Goal: Task Accomplishment & Management: Manage account settings

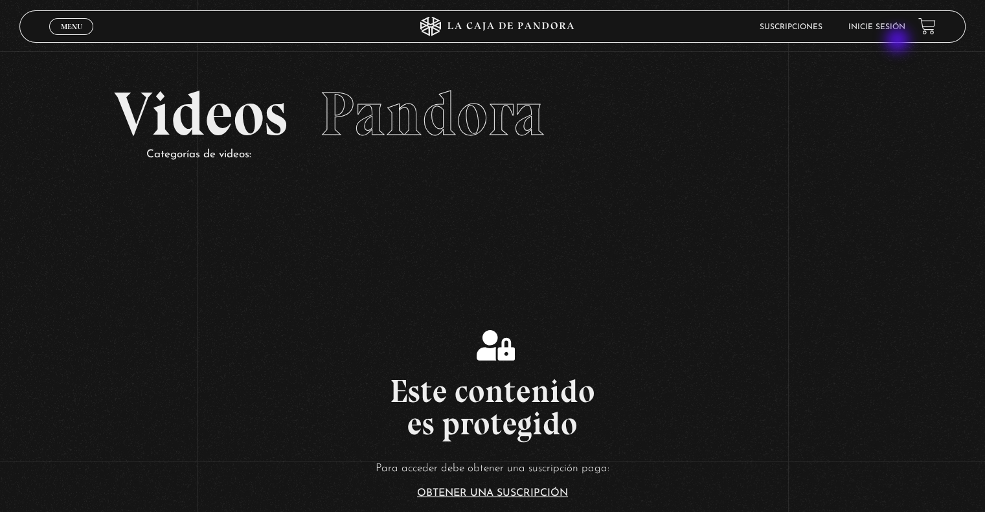
click at [895, 32] on li "Inicie sesión" at bounding box center [876, 27] width 57 height 20
click at [878, 25] on link "Inicie sesión" at bounding box center [876, 27] width 57 height 8
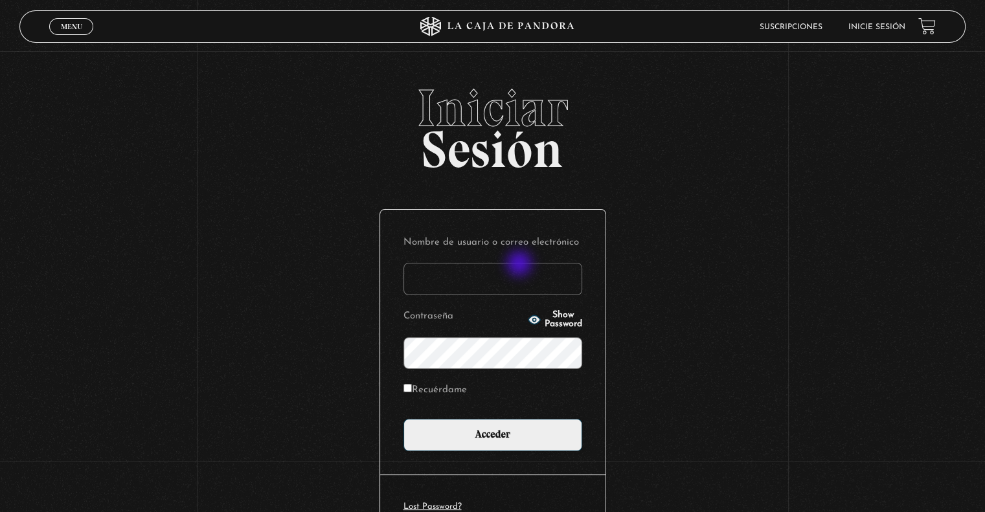
click at [520, 266] on input "Nombre de usuario o correo electrónico" at bounding box center [492, 279] width 179 height 32
type input "[EMAIL_ADDRESS][DOMAIN_NAME]"
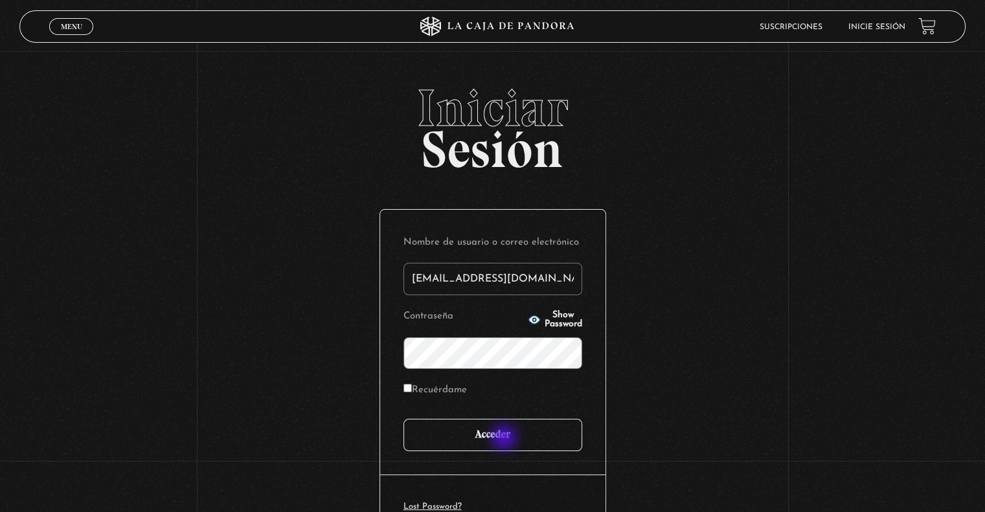
click at [505, 440] on input "Acceder" at bounding box center [492, 435] width 179 height 32
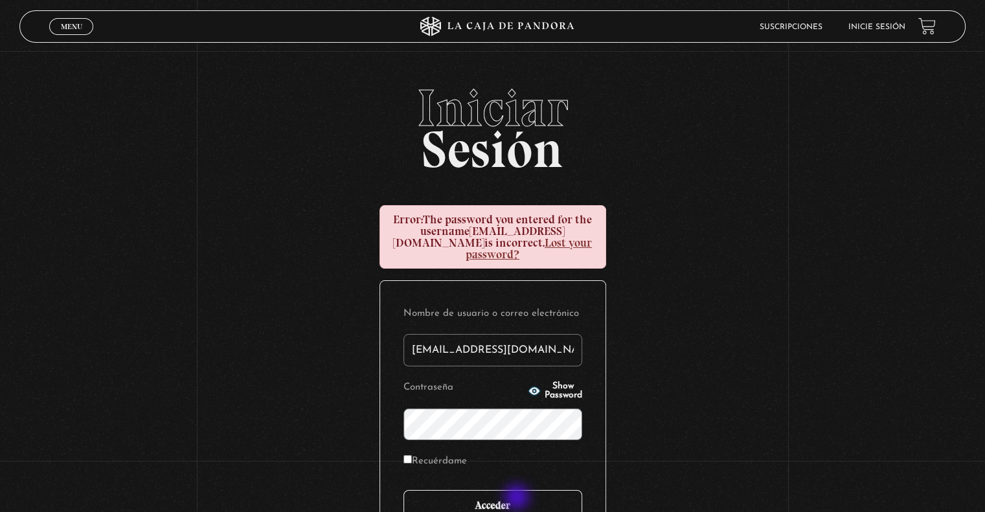
click at [518, 498] on input "Acceder" at bounding box center [492, 506] width 179 height 32
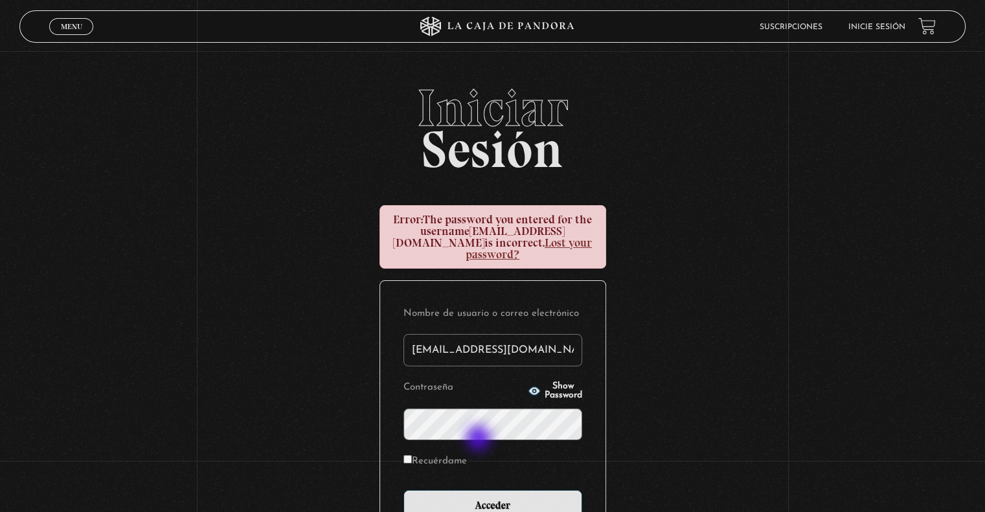
click at [473, 429] on form "Nombre de usuario o correo electrónico rebevasquezr@gmail.com Contraseña Show P…" at bounding box center [492, 413] width 179 height 218
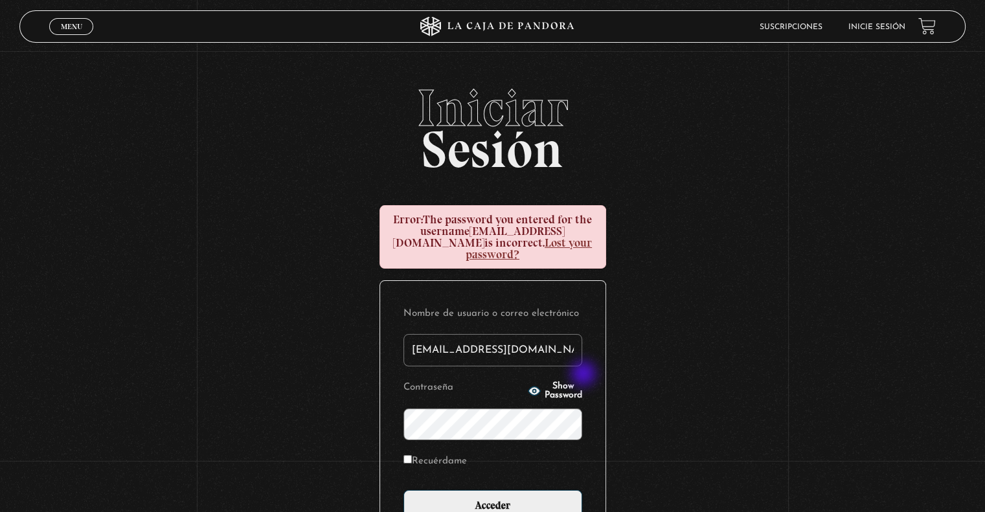
click at [580, 382] on span "Show Password" at bounding box center [563, 391] width 38 height 18
click at [511, 500] on input "Acceder" at bounding box center [492, 506] width 179 height 32
click at [567, 382] on span "Show Password" at bounding box center [563, 391] width 38 height 18
click at [492, 504] on input "Acceder" at bounding box center [492, 506] width 179 height 32
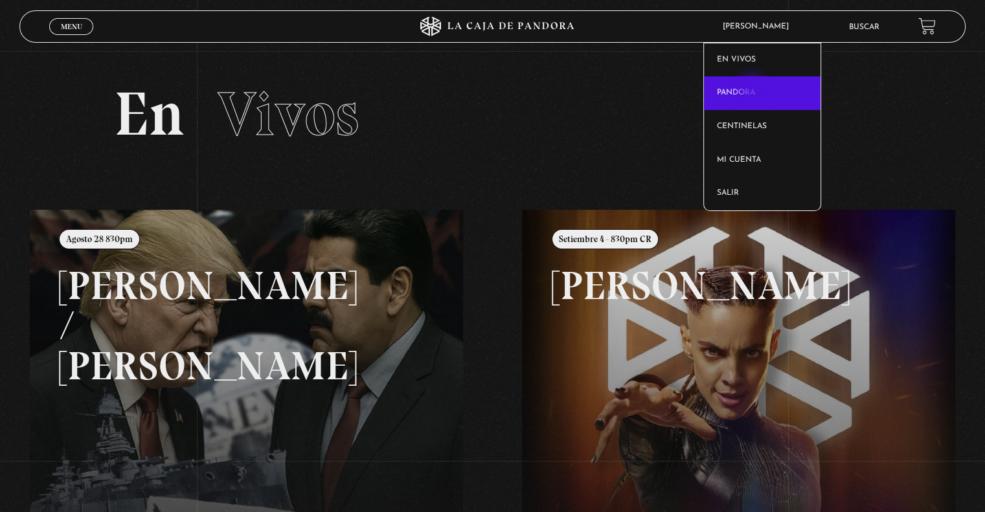
click at [751, 94] on link "Pandora" at bounding box center [762, 93] width 117 height 34
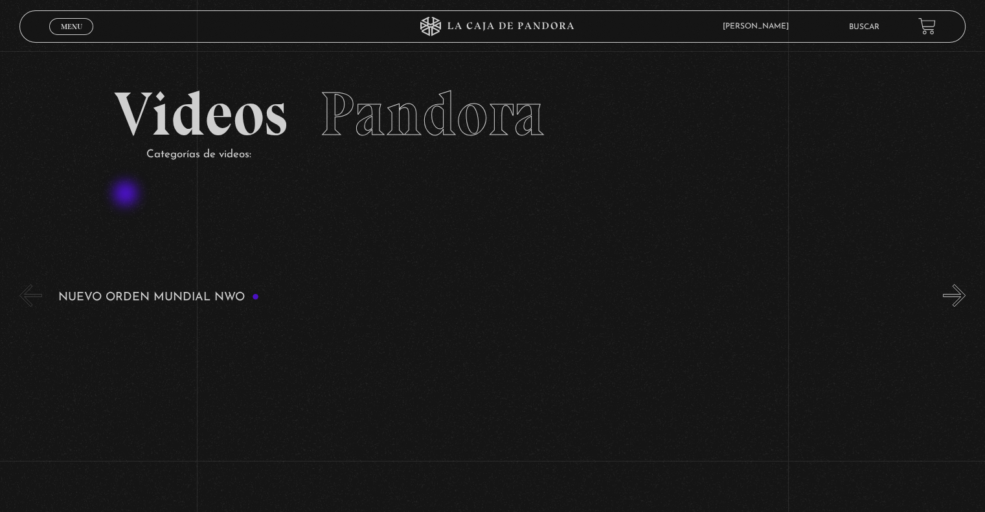
scroll to position [259, 0]
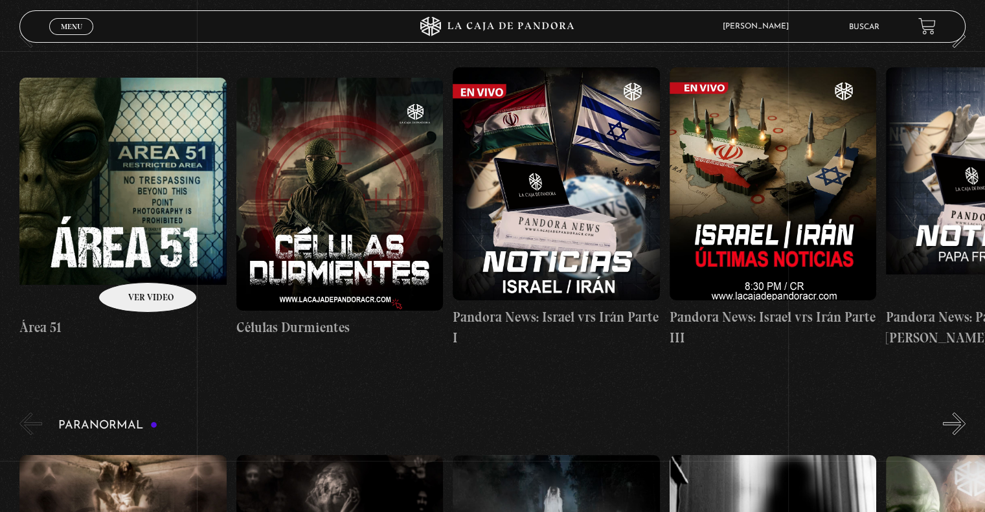
click at [131, 263] on figure at bounding box center [122, 194] width 207 height 233
